Goal: Information Seeking & Learning: Learn about a topic

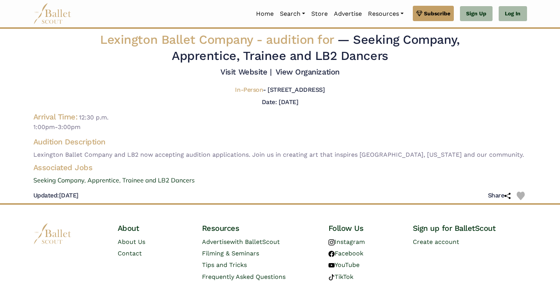
click at [262, 107] on div "Date: [DATE]" at bounding box center [280, 102] width 36 height 10
click at [263, 15] on link "Home" at bounding box center [265, 14] width 24 height 16
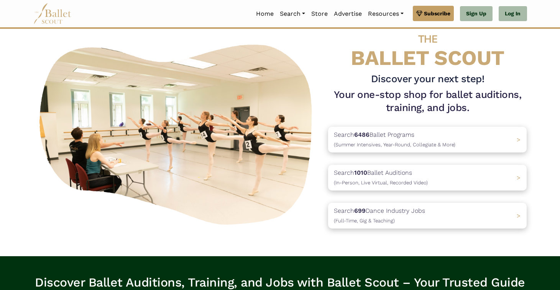
scroll to position [20, 0]
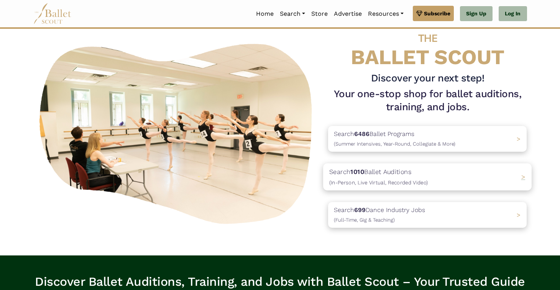
click at [369, 176] on p "Search 1010 Ballet Auditions (In-Person, Live Virtual, Recorded Video)" at bounding box center [378, 176] width 99 height 21
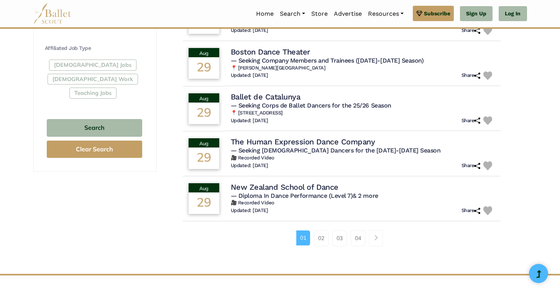
scroll to position [443, 0]
click at [319, 231] on link "02" at bounding box center [321, 237] width 15 height 15
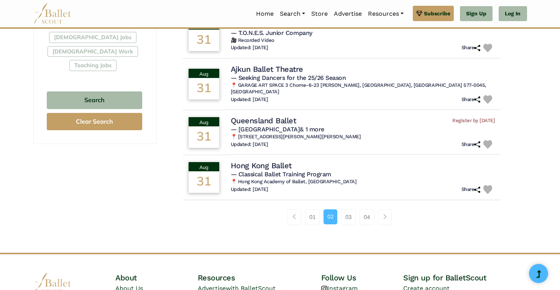
scroll to position [476, 0]
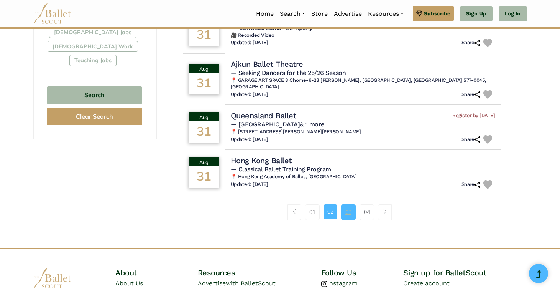
click at [346, 204] on link "03" at bounding box center [348, 211] width 15 height 15
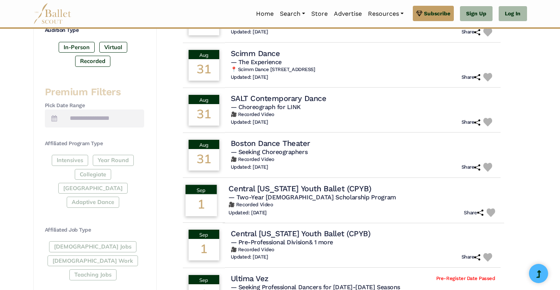
scroll to position [262, 0]
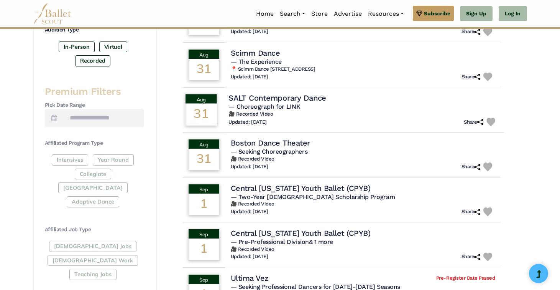
click at [292, 96] on h4 "SALT Contemporary Dance" at bounding box center [278, 97] width 98 height 10
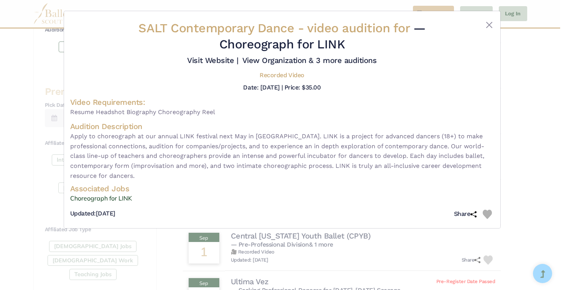
click at [174, 255] on div "SALT Contemporary Dance - video audition for — Choreograph for LINK Visit Websi…" at bounding box center [282, 145] width 564 height 290
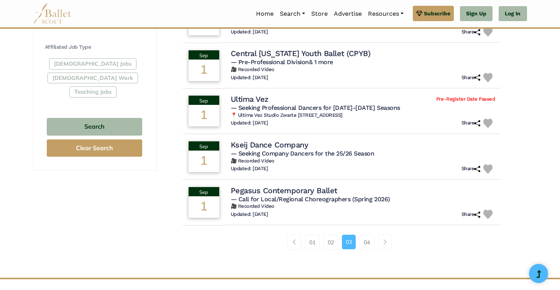
scroll to position [453, 0]
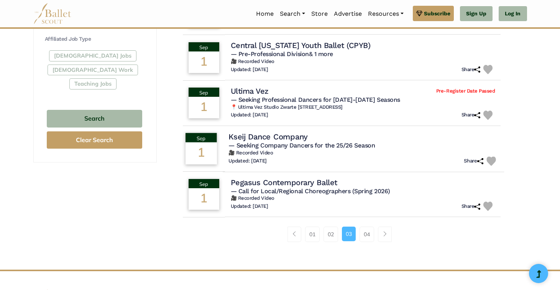
click at [300, 141] on span "— Seeking Company Dancers for the 25/26 Season" at bounding box center [302, 144] width 147 height 7
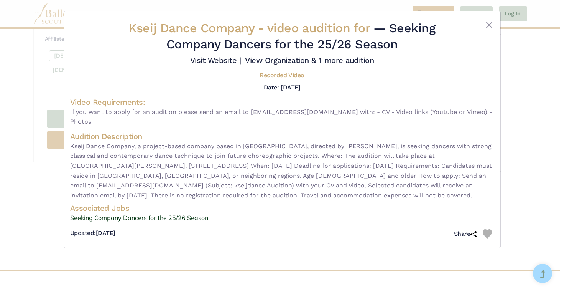
click at [523, 63] on div "Kseij Dance Company - video audition for — Seeking Company Dancers for the 25/2…" at bounding box center [282, 145] width 564 height 290
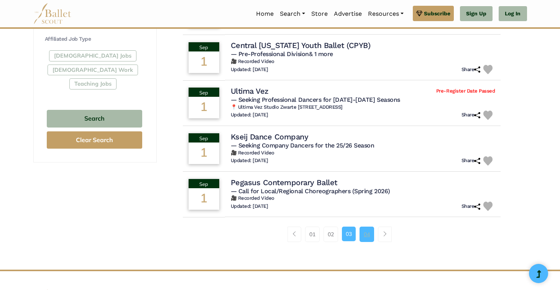
click at [367, 228] on link "04" at bounding box center [367, 233] width 15 height 15
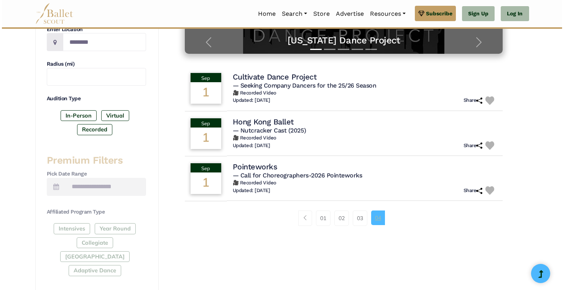
scroll to position [193, 0]
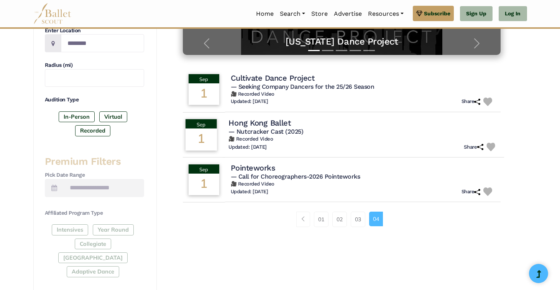
click at [303, 128] on span "— Nutcracker Cast (2025)" at bounding box center [266, 131] width 75 height 7
